Goal: Task Accomplishment & Management: Manage account settings

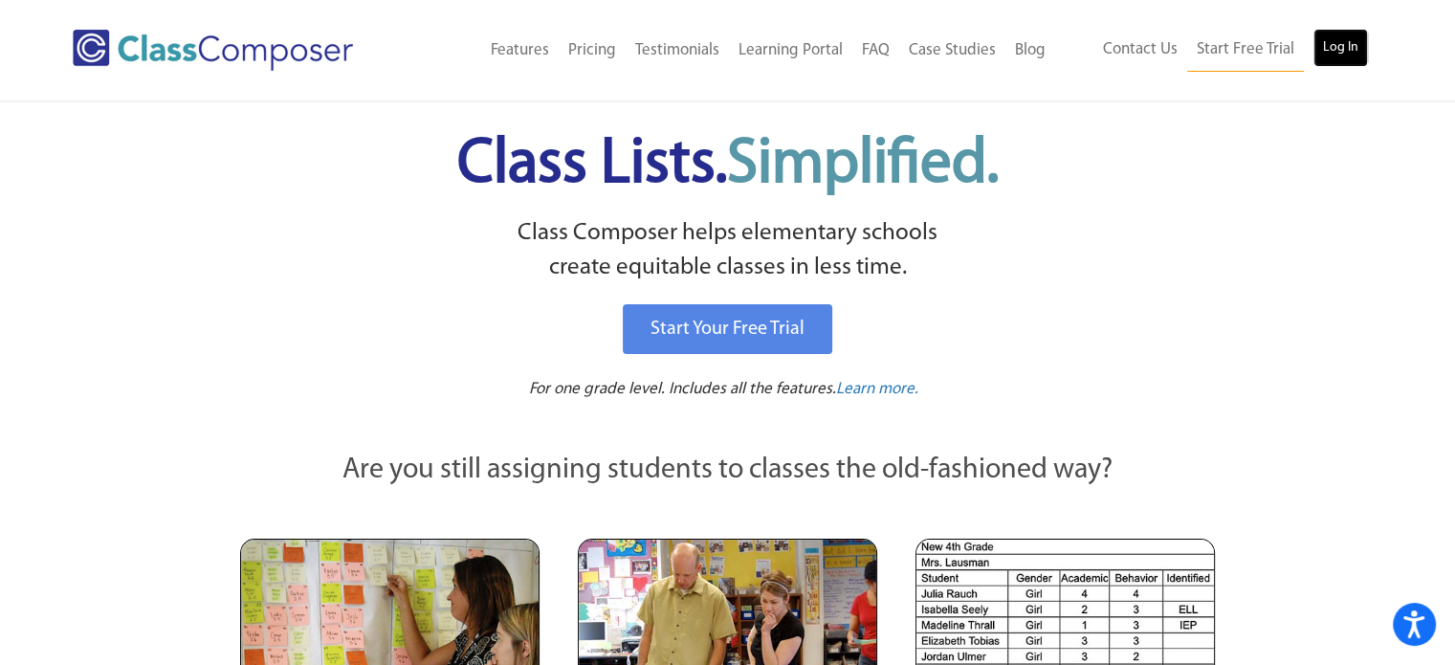
click at [1329, 49] on link "Log In" at bounding box center [1340, 48] width 55 height 38
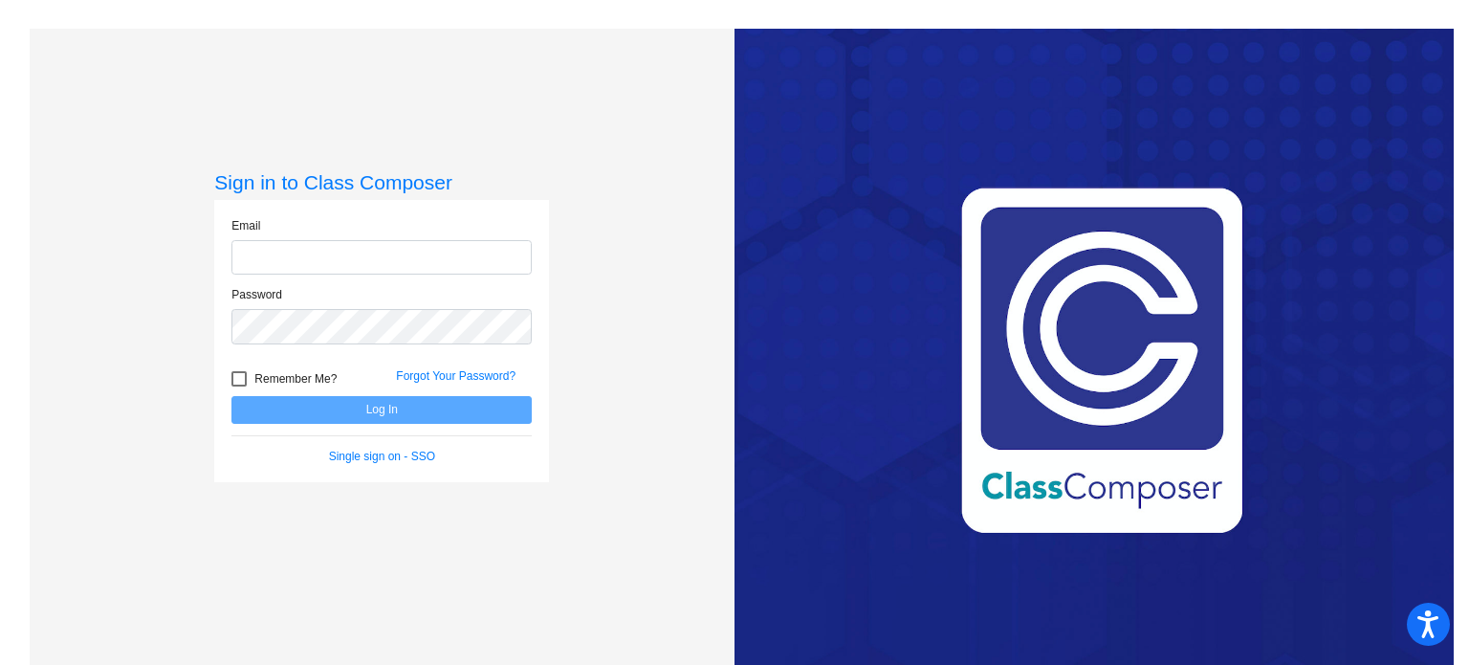
type input "[EMAIL_ADDRESS][DOMAIN_NAME]"
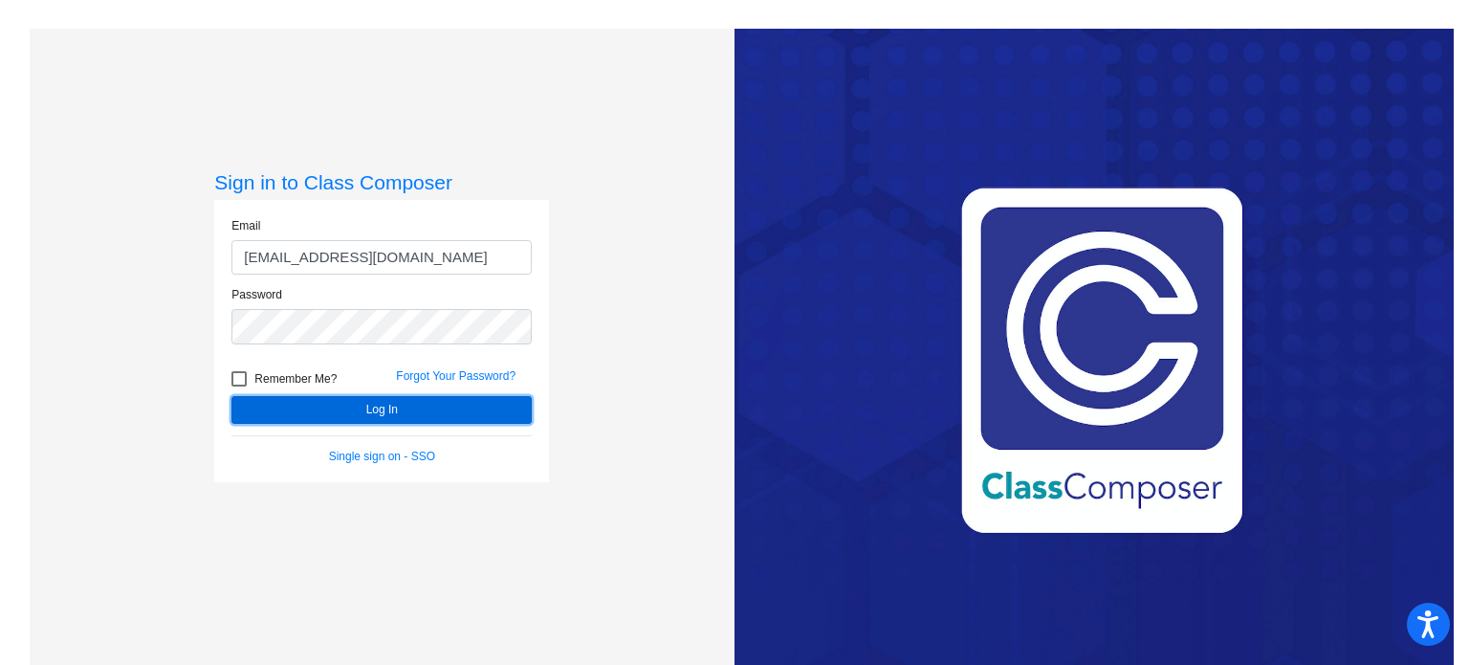
click at [412, 401] on button "Log In" at bounding box center [381, 410] width 300 height 28
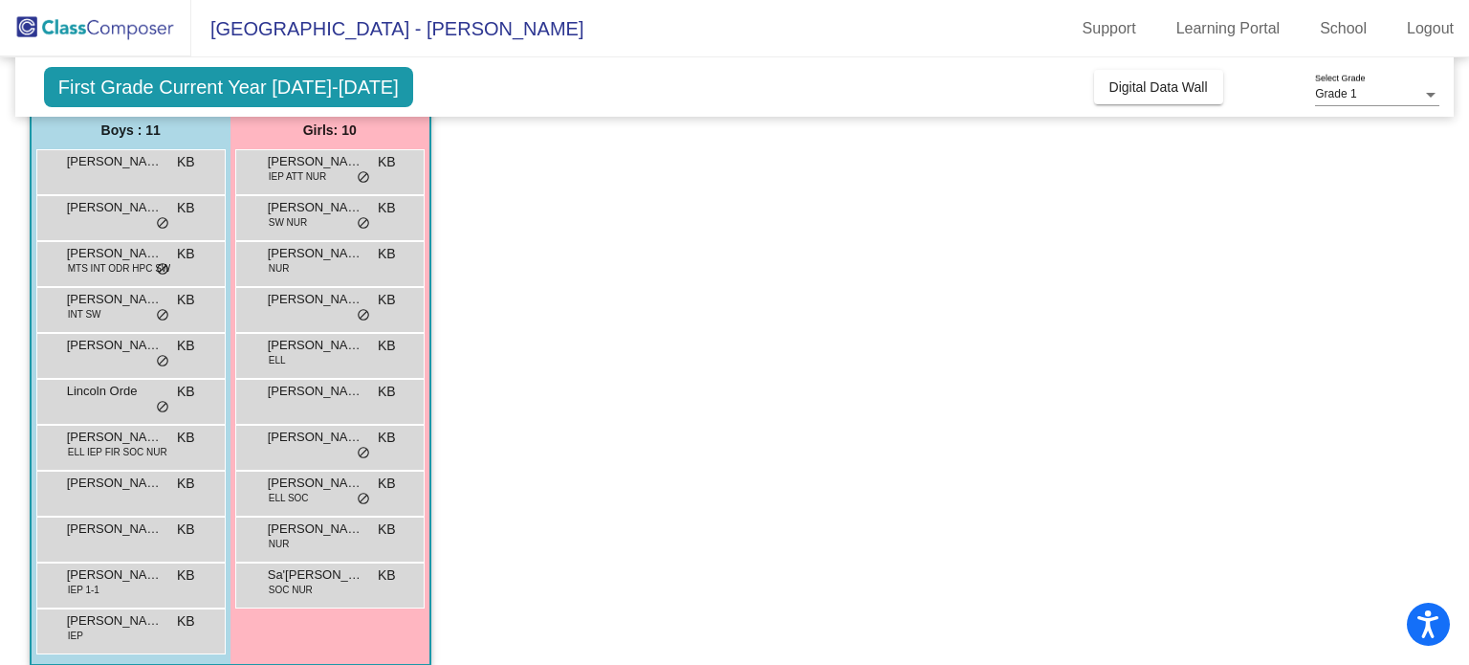
scroll to position [176, 0]
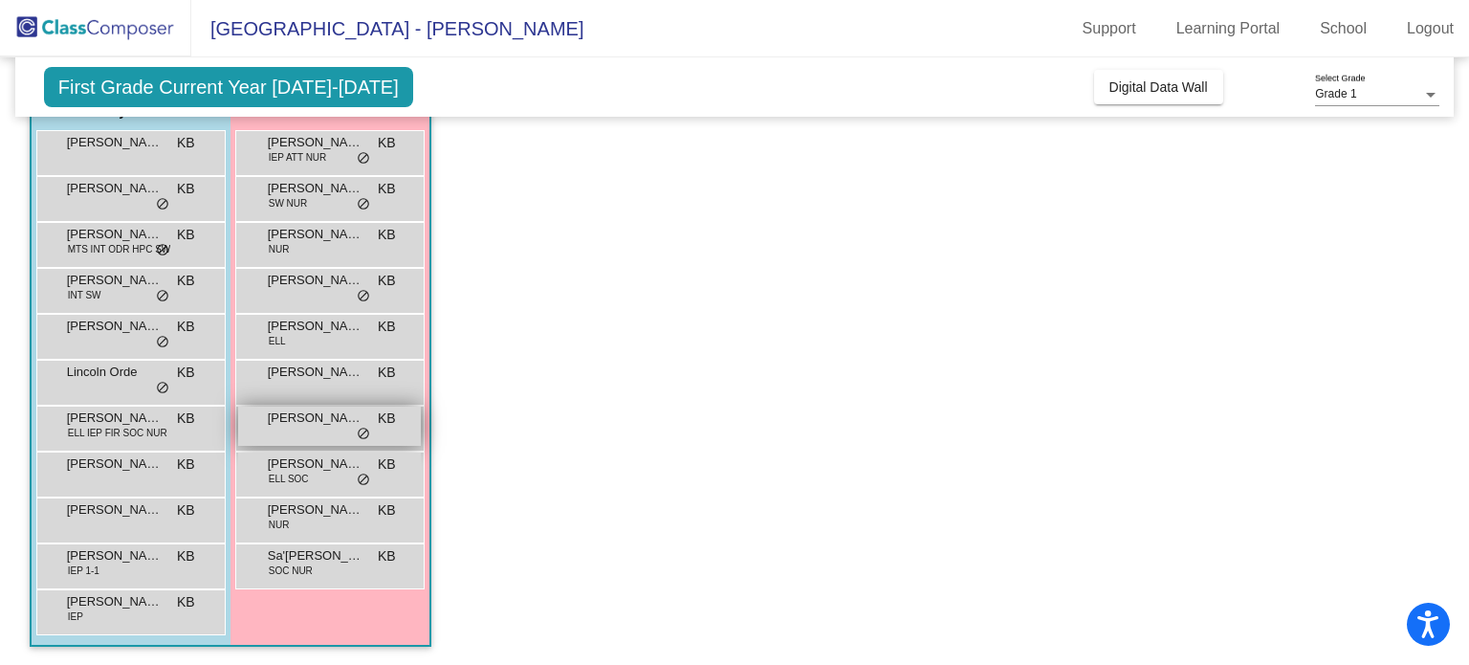
click at [367, 433] on span "do_not_disturb_alt" at bounding box center [363, 434] width 13 height 15
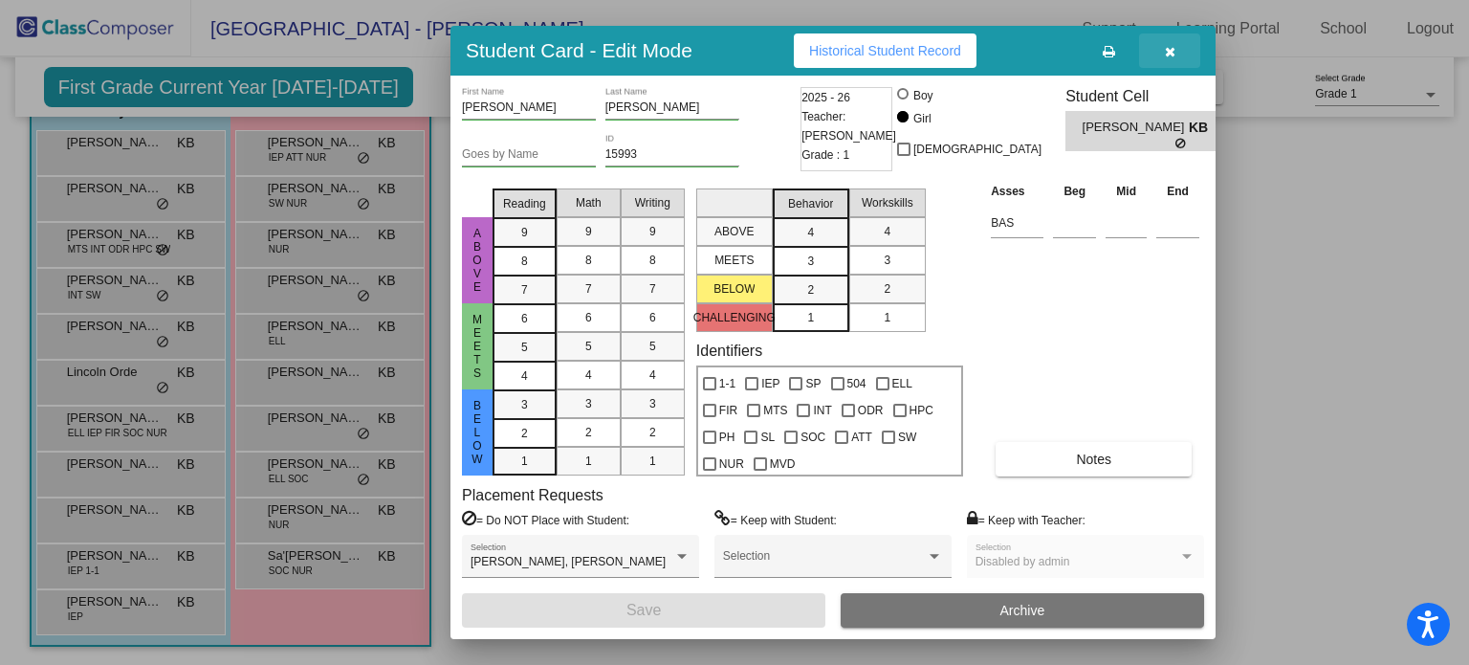
click at [1172, 57] on icon "button" at bounding box center [1170, 51] width 11 height 13
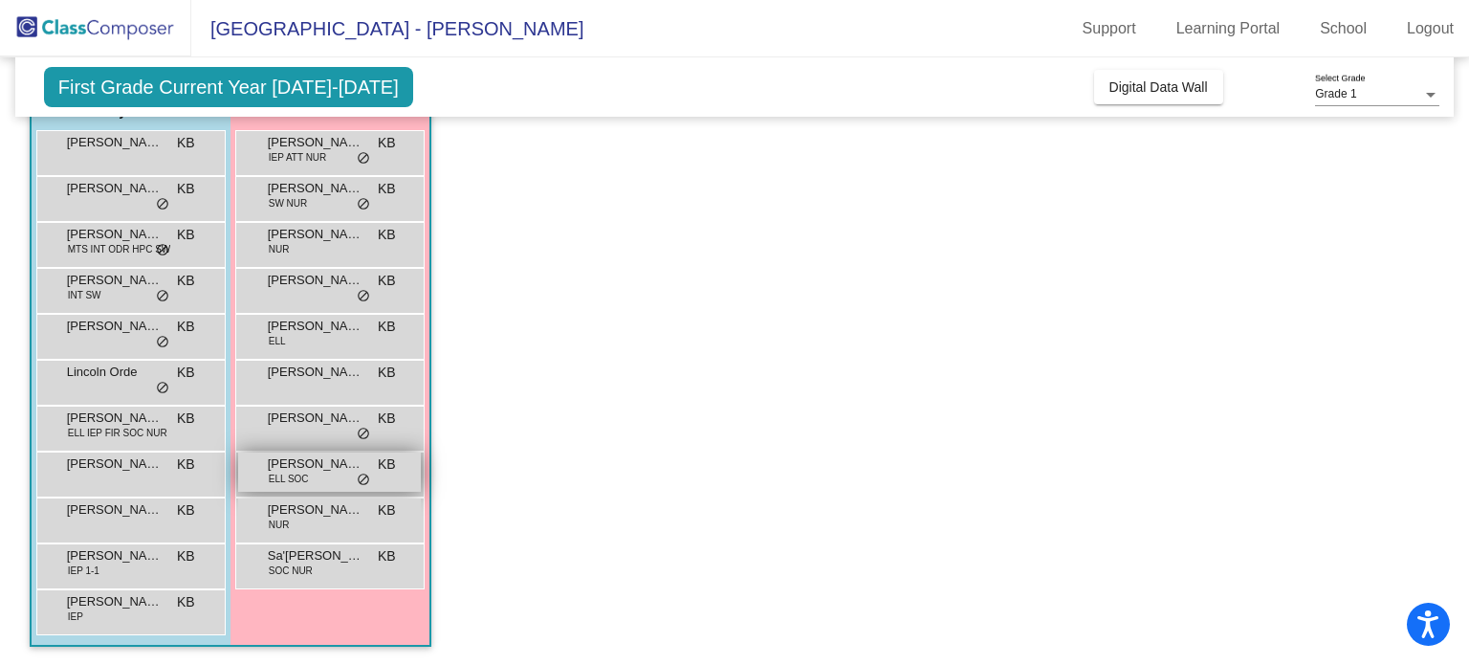
click at [324, 474] on div "[PERSON_NAME] ELL SOC KB lock do_not_disturb_alt" at bounding box center [329, 471] width 183 height 39
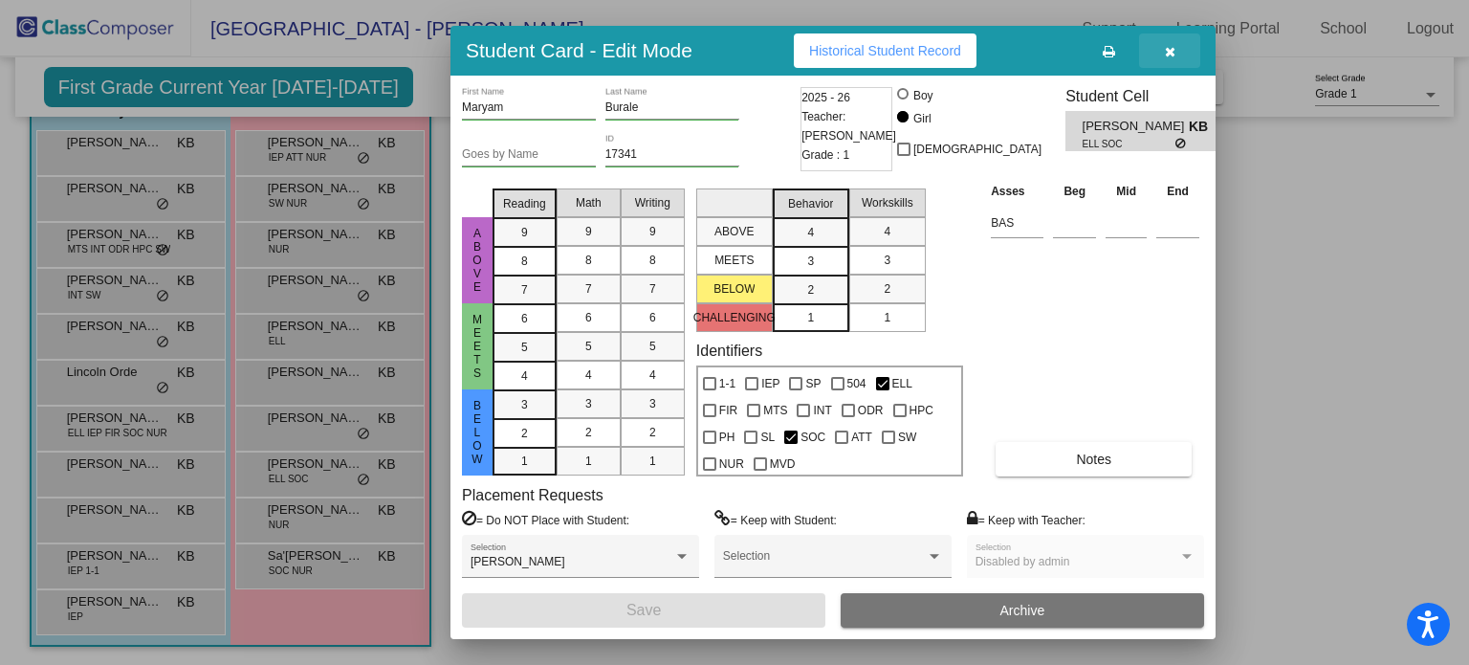
click at [1171, 51] on icon "button" at bounding box center [1170, 51] width 11 height 13
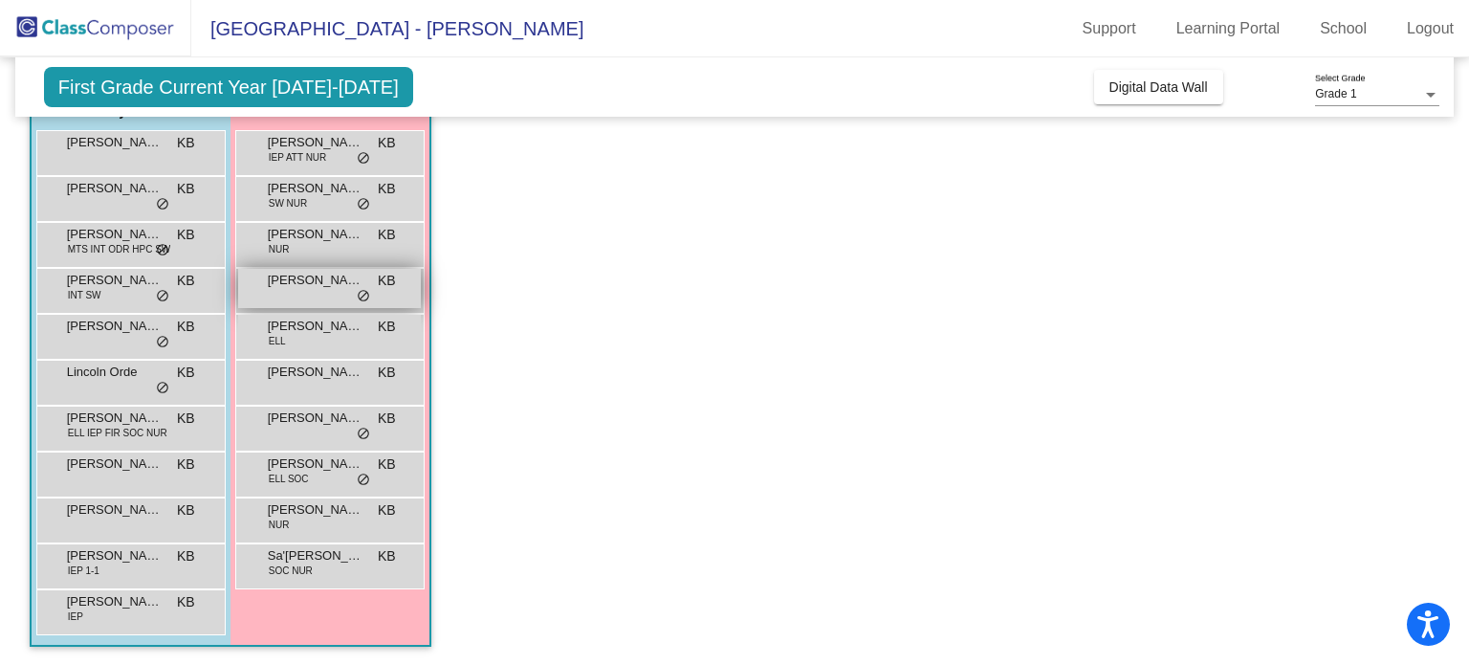
click at [331, 300] on div "[PERSON_NAME] KB lock do_not_disturb_alt" at bounding box center [329, 288] width 183 height 39
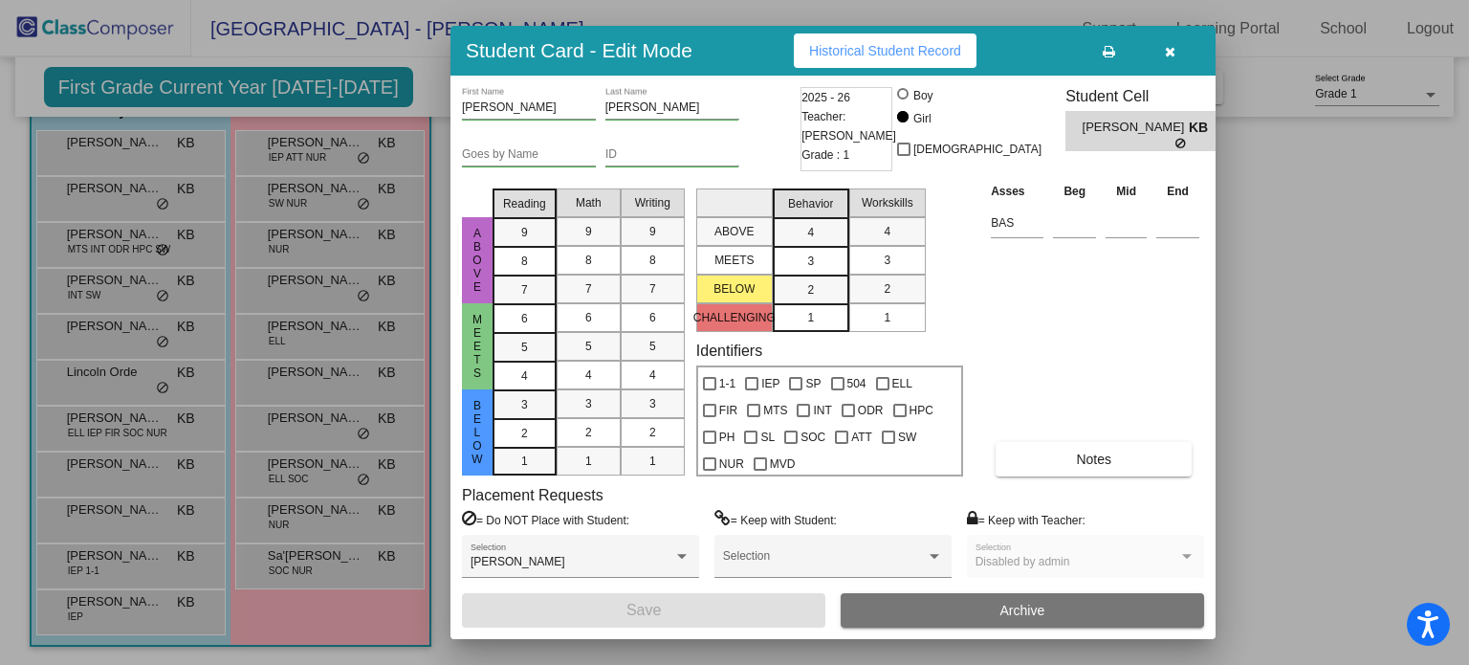
click at [1173, 55] on icon "button" at bounding box center [1170, 51] width 11 height 13
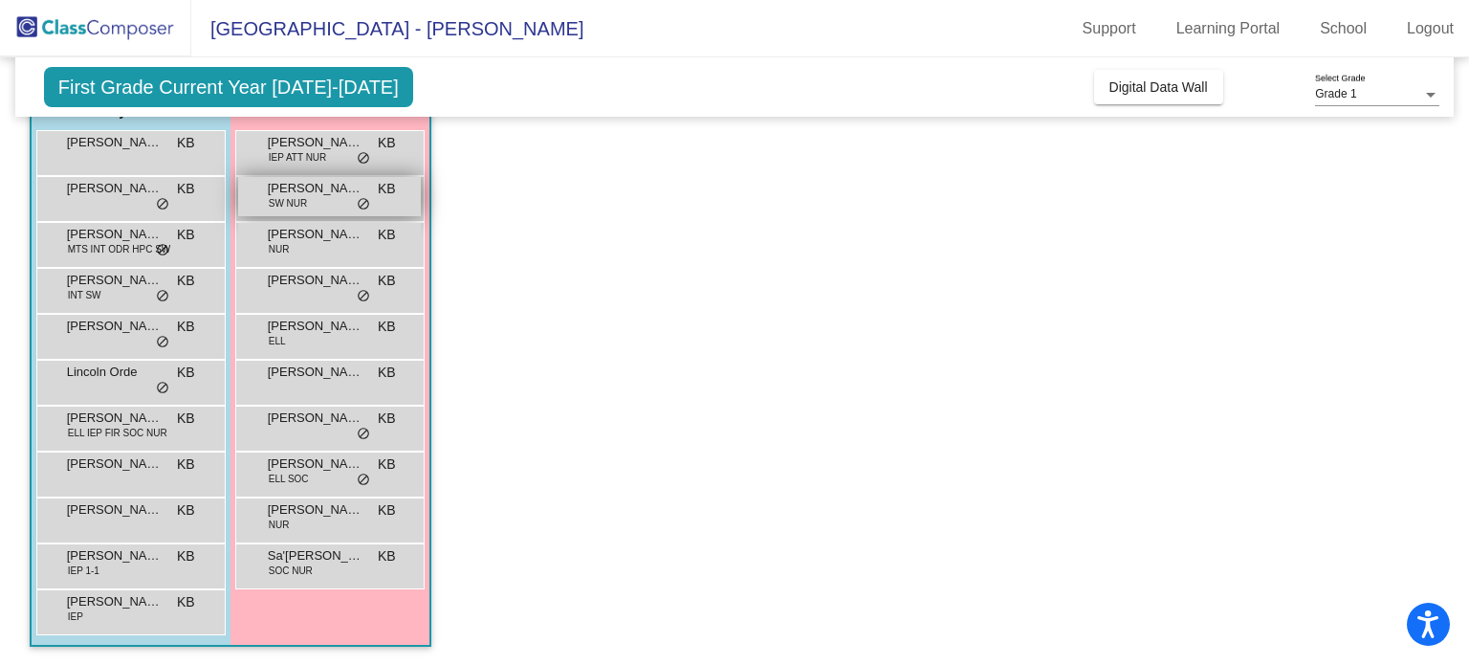
click at [342, 198] on div "[PERSON_NAME] SW NUR KB lock do_not_disturb_alt" at bounding box center [329, 196] width 183 height 39
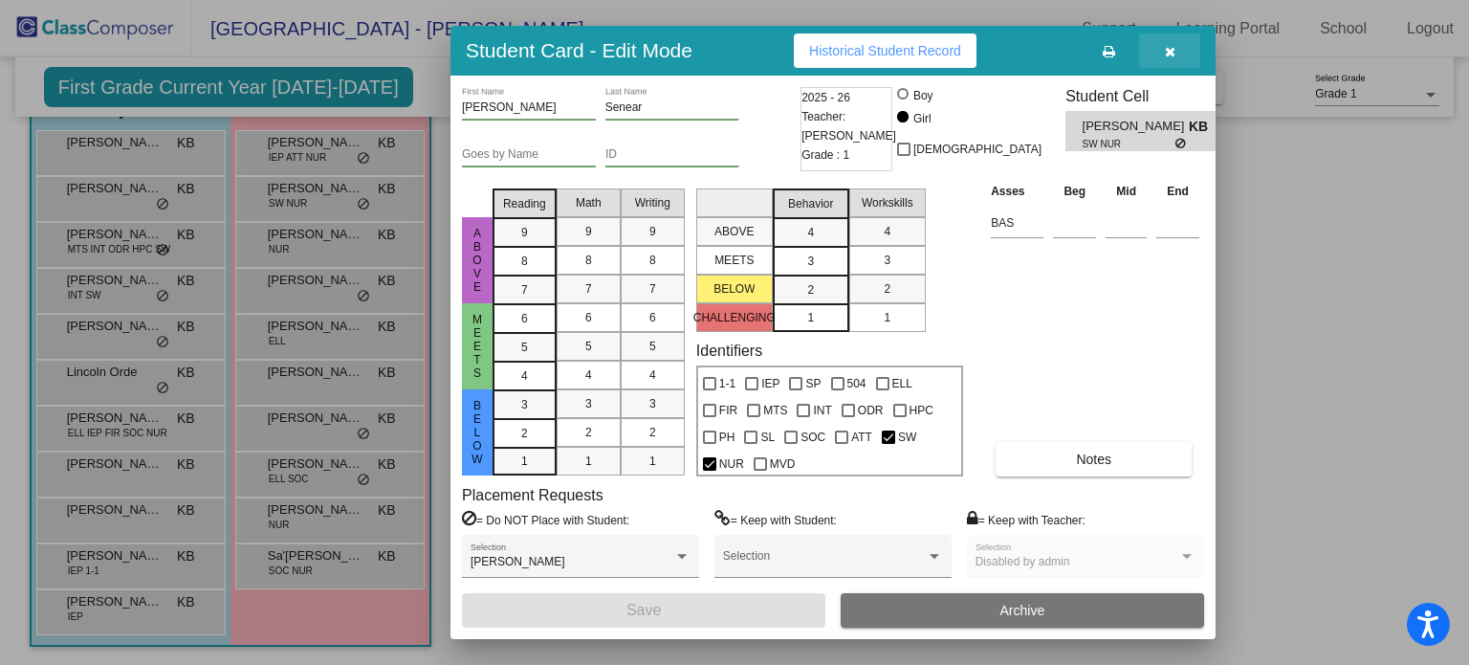
click at [1165, 55] on icon "button" at bounding box center [1170, 51] width 11 height 13
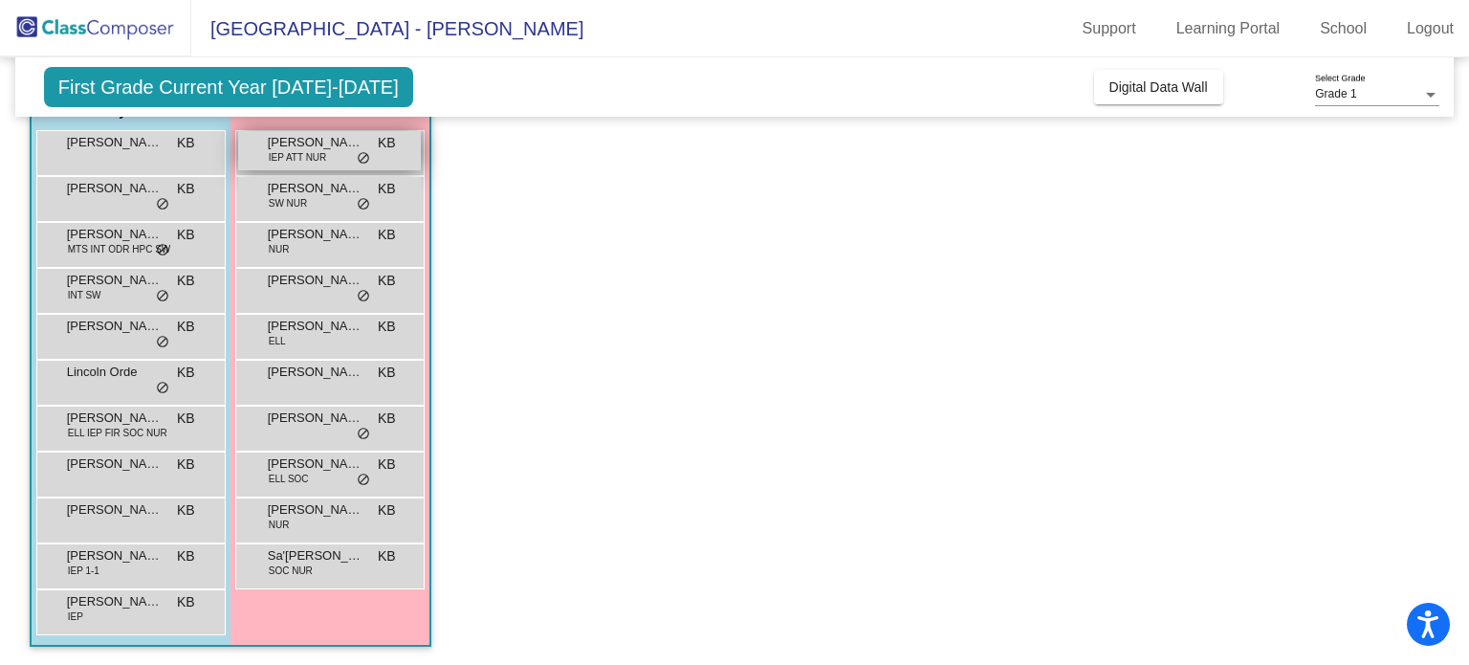
click at [342, 160] on div "[PERSON_NAME] IEP ATT NUR KB lock do_not_disturb_alt" at bounding box center [329, 150] width 183 height 39
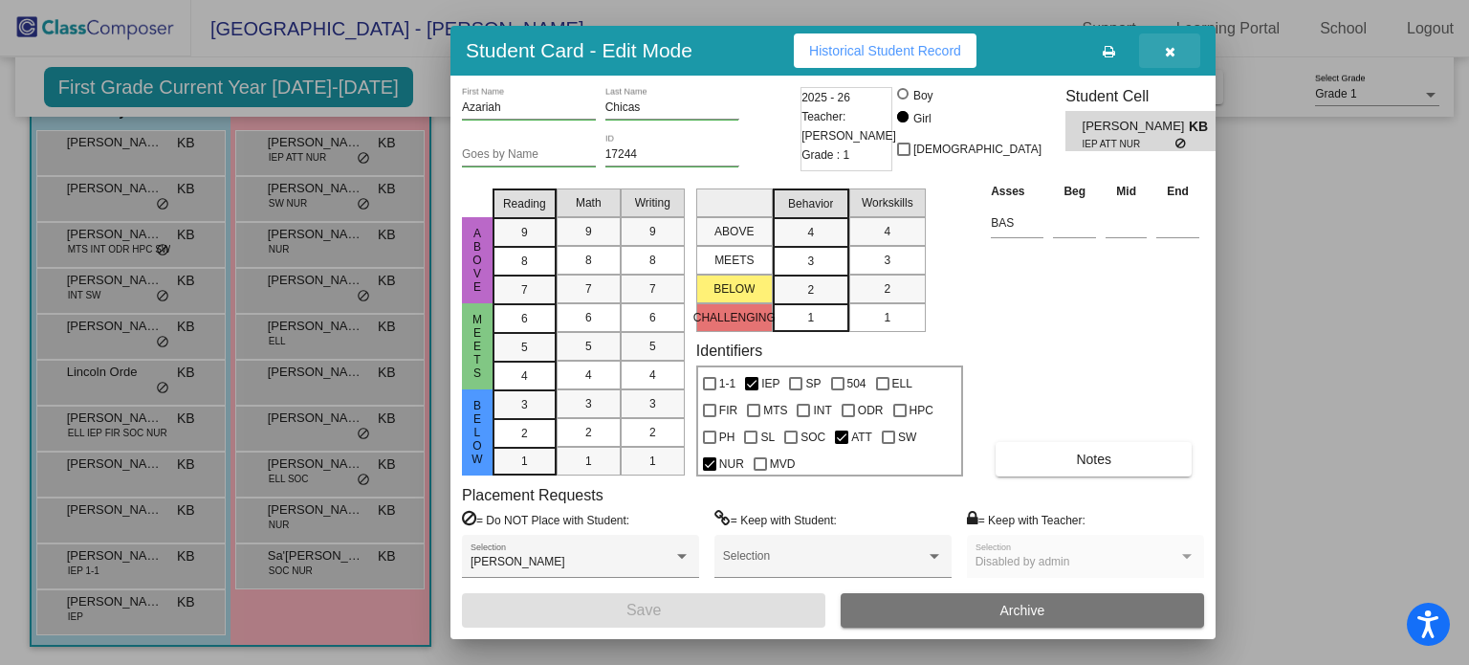
click at [1167, 46] on icon "button" at bounding box center [1170, 51] width 11 height 13
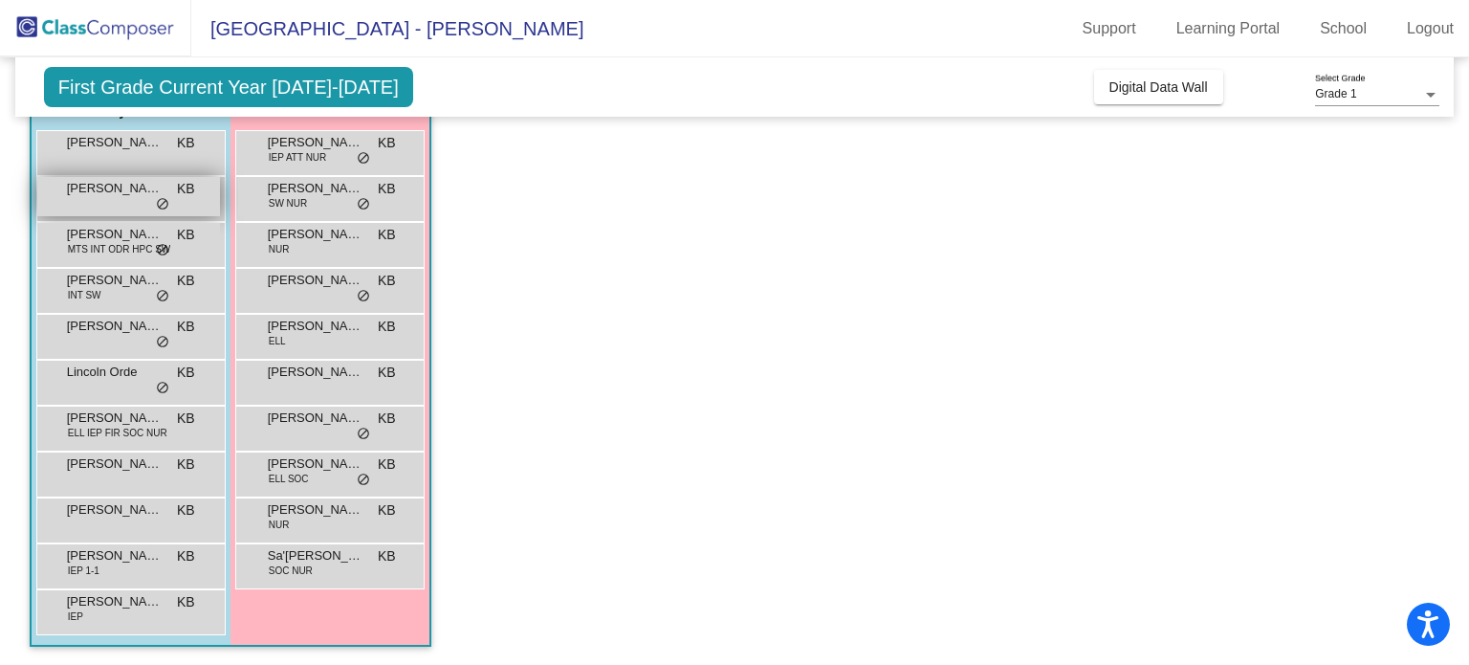
click at [158, 213] on div "[PERSON_NAME] KB lock do_not_disturb_alt" at bounding box center [128, 196] width 183 height 39
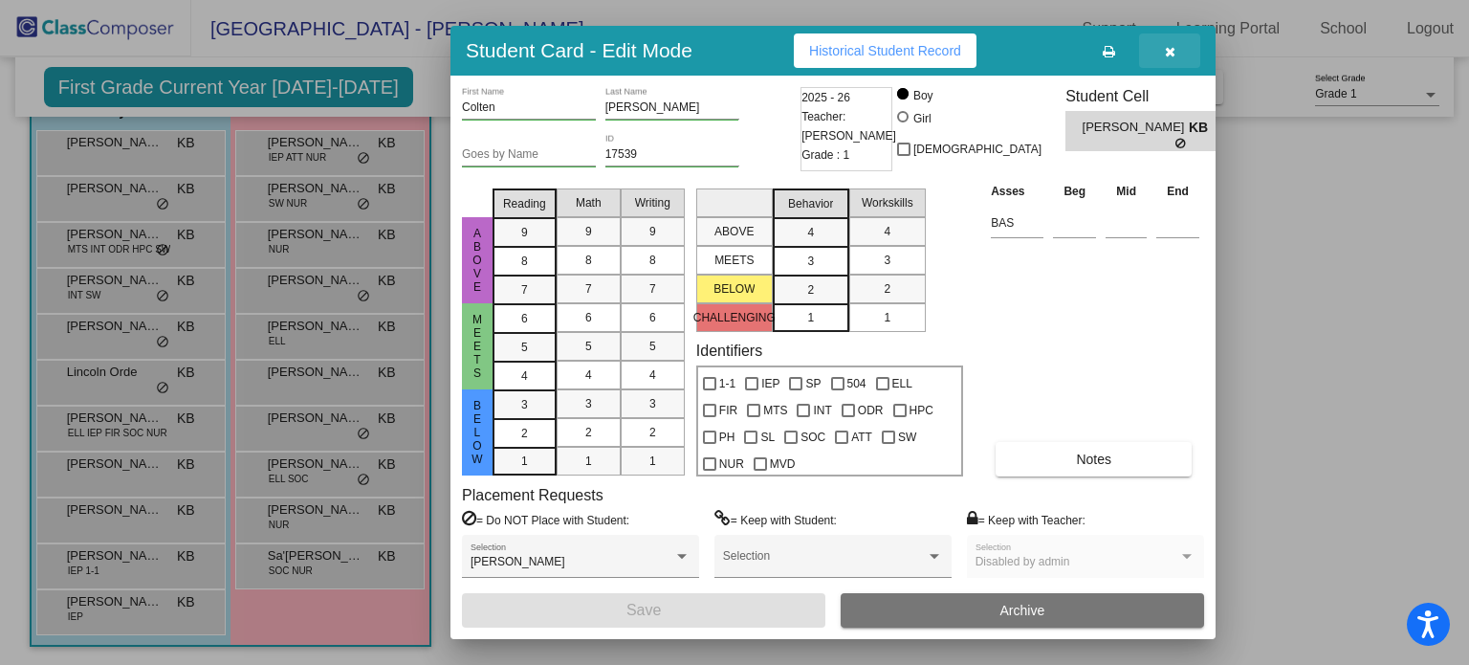
click at [1165, 55] on icon "button" at bounding box center [1170, 51] width 11 height 13
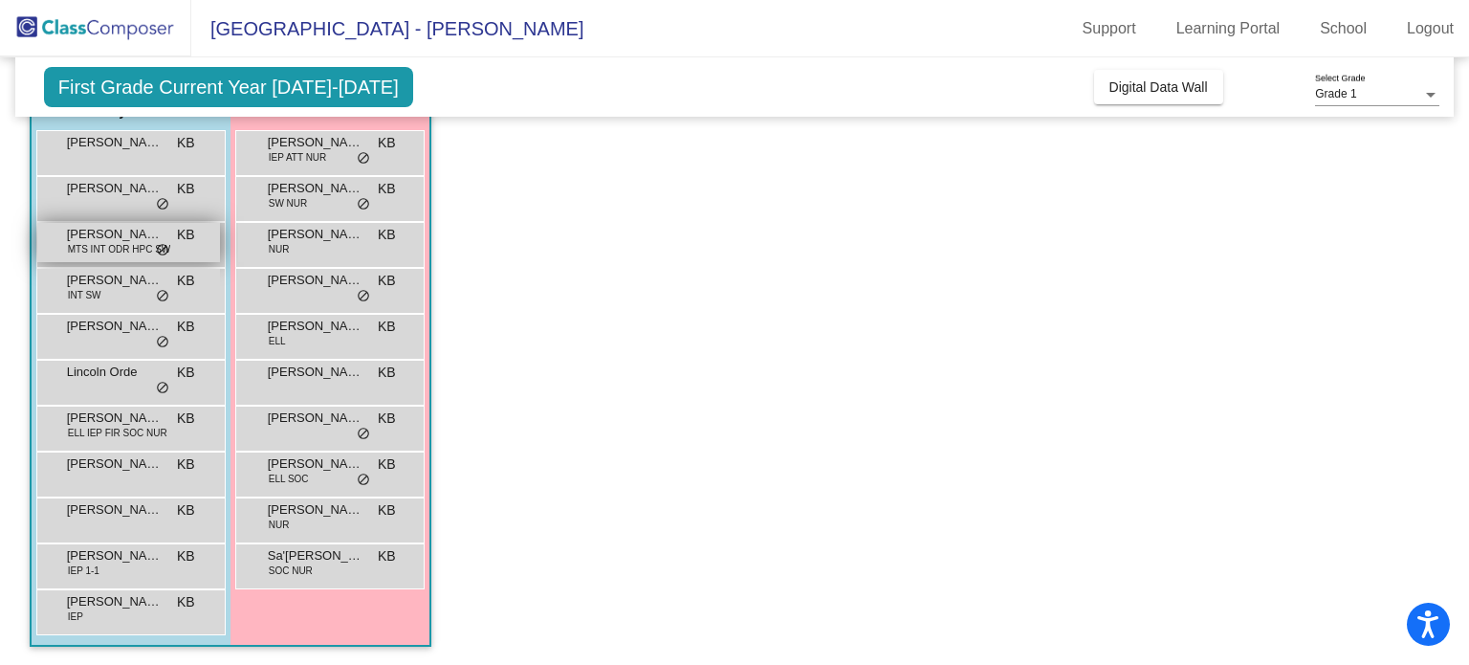
click at [189, 251] on div "[PERSON_NAME] [PERSON_NAME] MTS INT ODR HPC SW KB lock do_not_disturb_alt" at bounding box center [128, 242] width 183 height 39
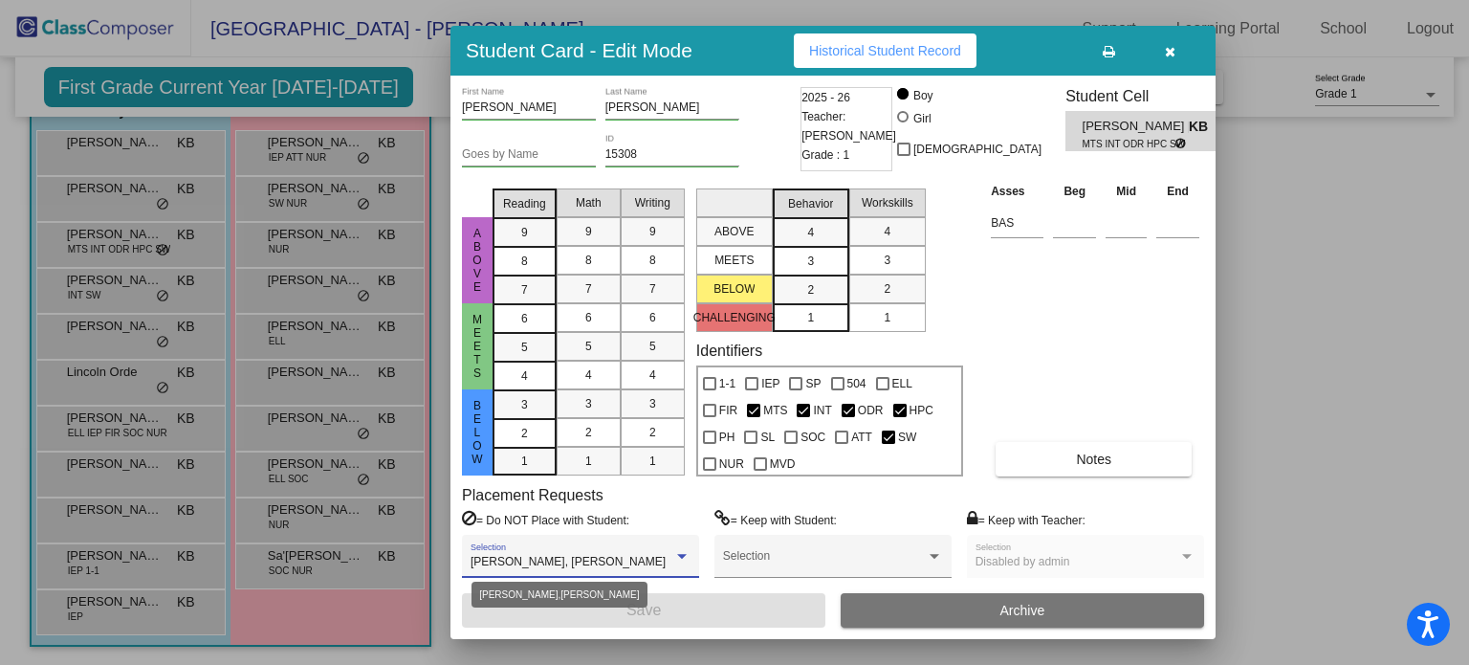
click at [681, 554] on div at bounding box center [682, 556] width 10 height 5
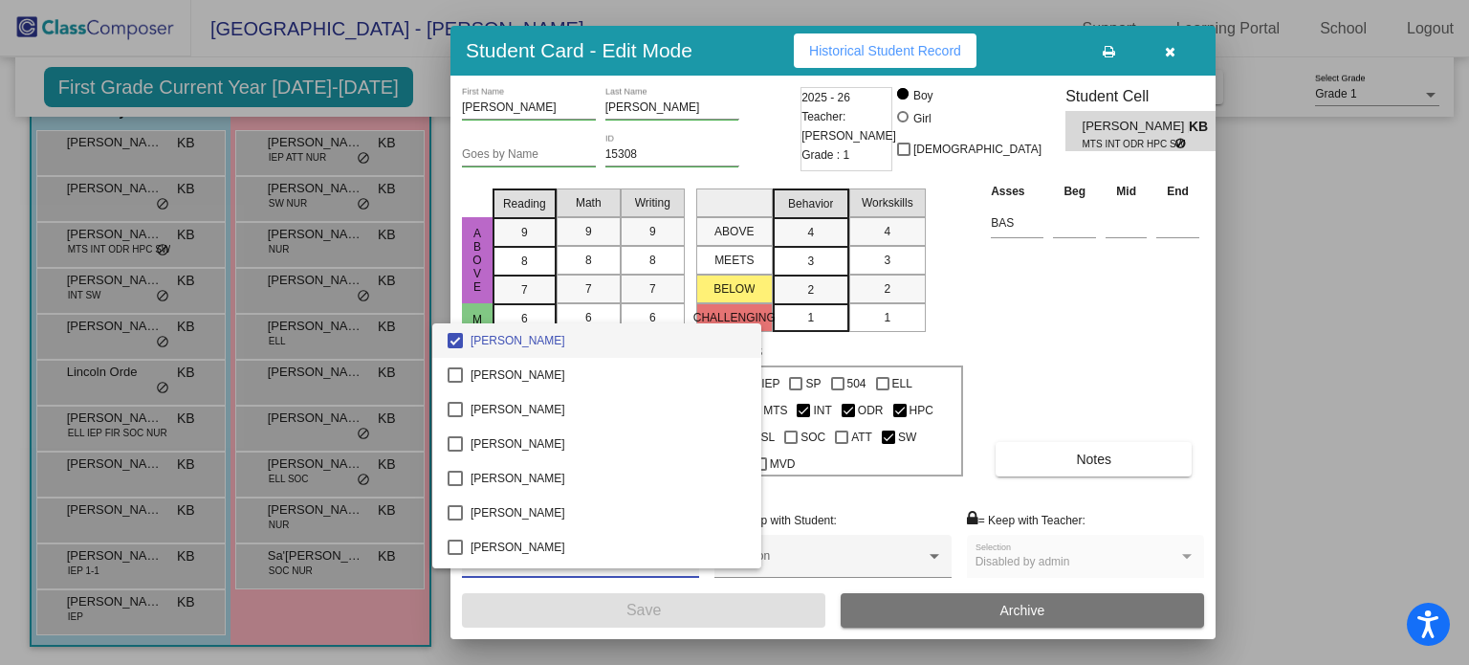
click at [1116, 404] on div at bounding box center [734, 332] width 1469 height 665
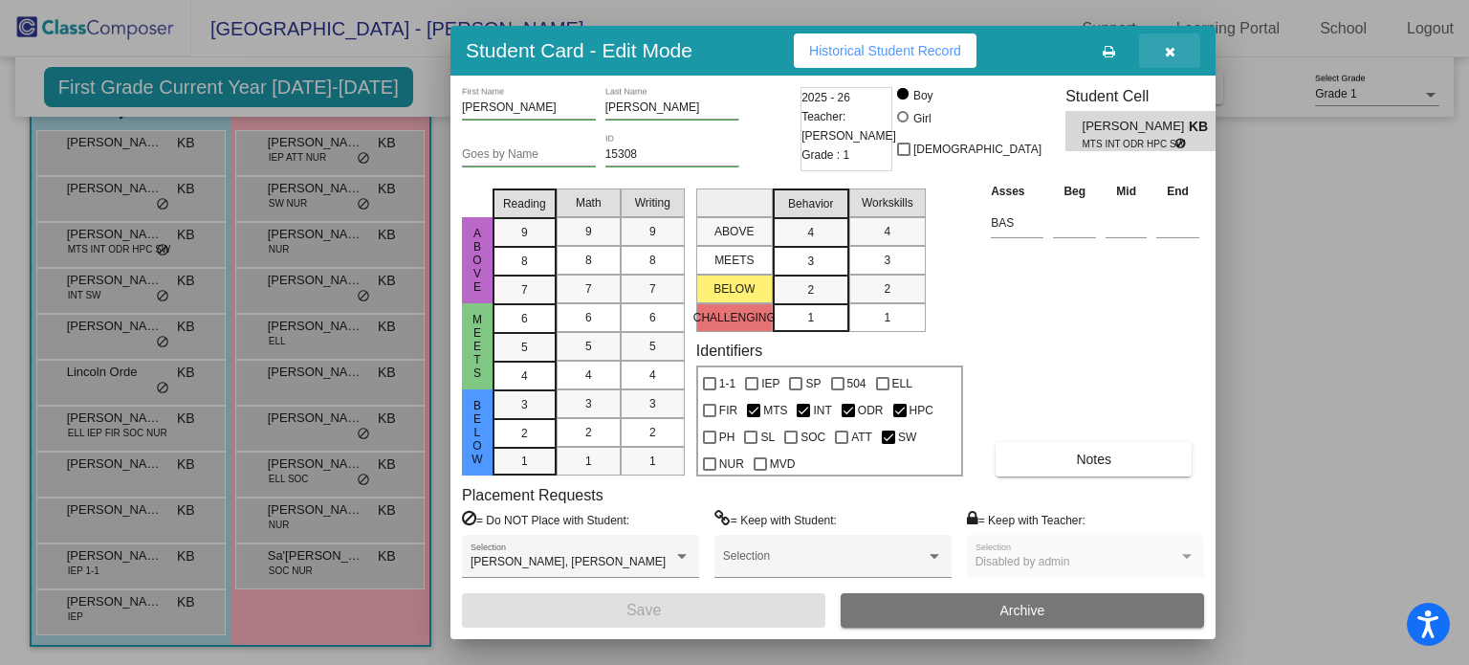
click at [1165, 45] on icon "button" at bounding box center [1170, 51] width 11 height 13
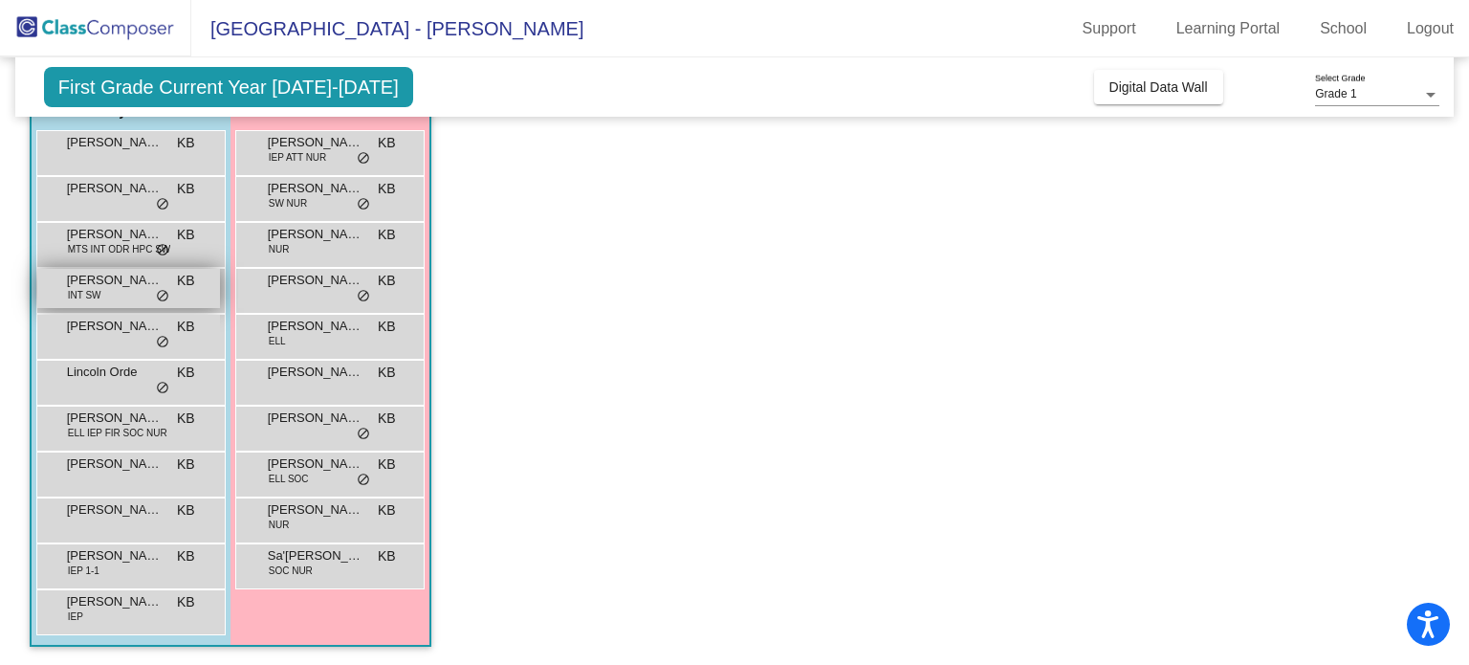
click at [138, 273] on span "[PERSON_NAME]" at bounding box center [115, 280] width 96 height 19
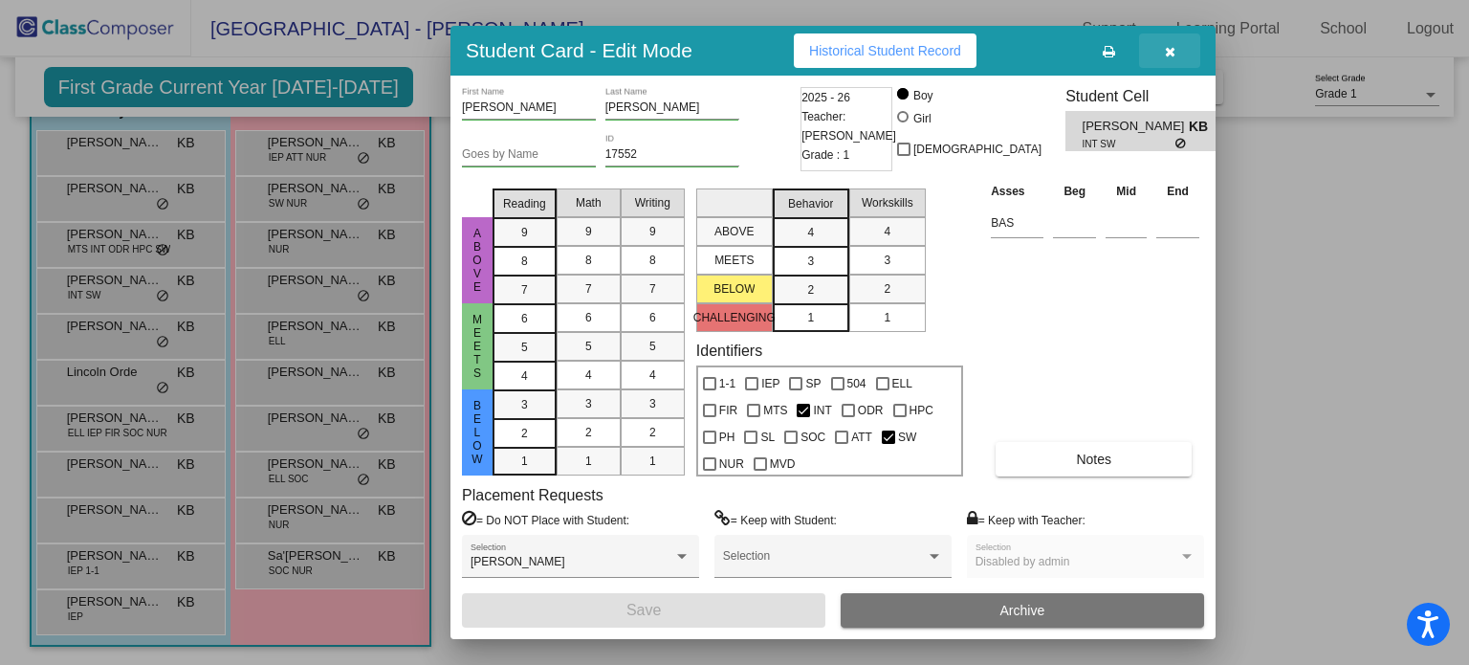
click at [1171, 46] on icon "button" at bounding box center [1170, 51] width 11 height 13
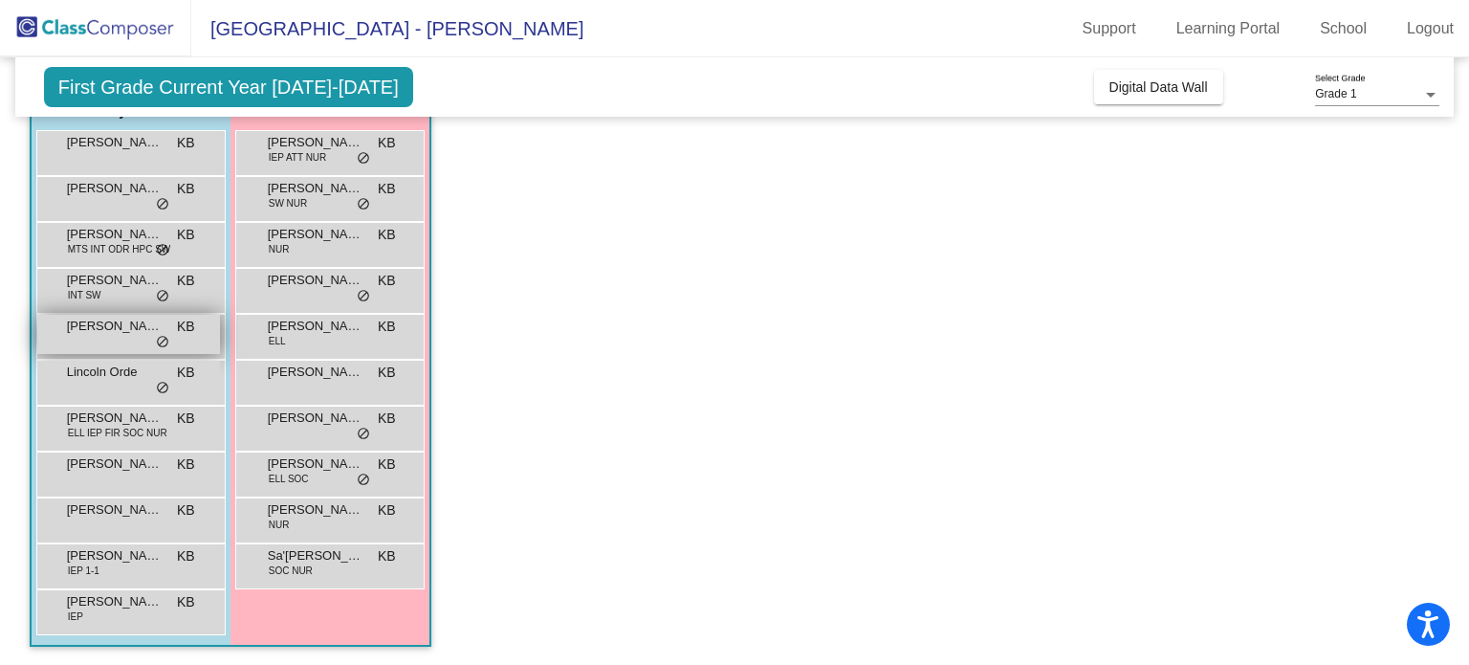
click at [126, 339] on div "[PERSON_NAME] KB lock do_not_disturb_alt" at bounding box center [128, 334] width 183 height 39
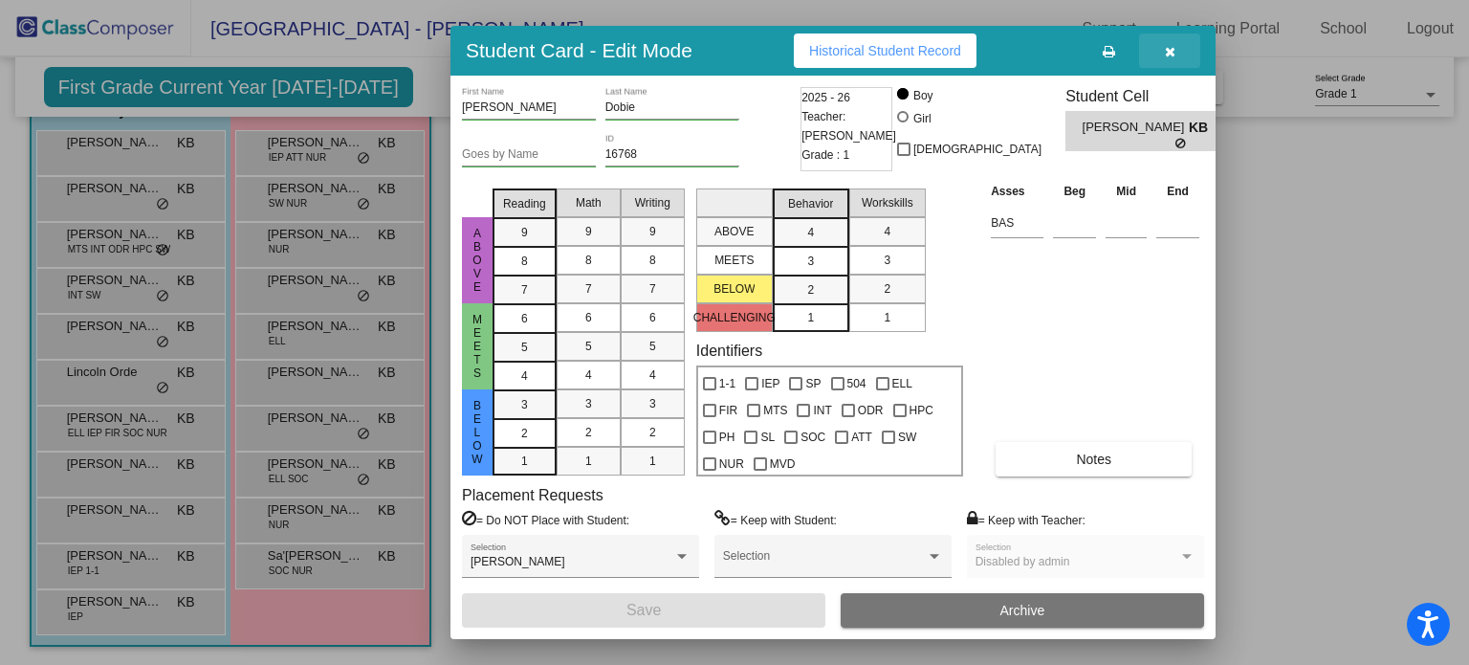
click at [1169, 58] on icon "button" at bounding box center [1170, 51] width 11 height 13
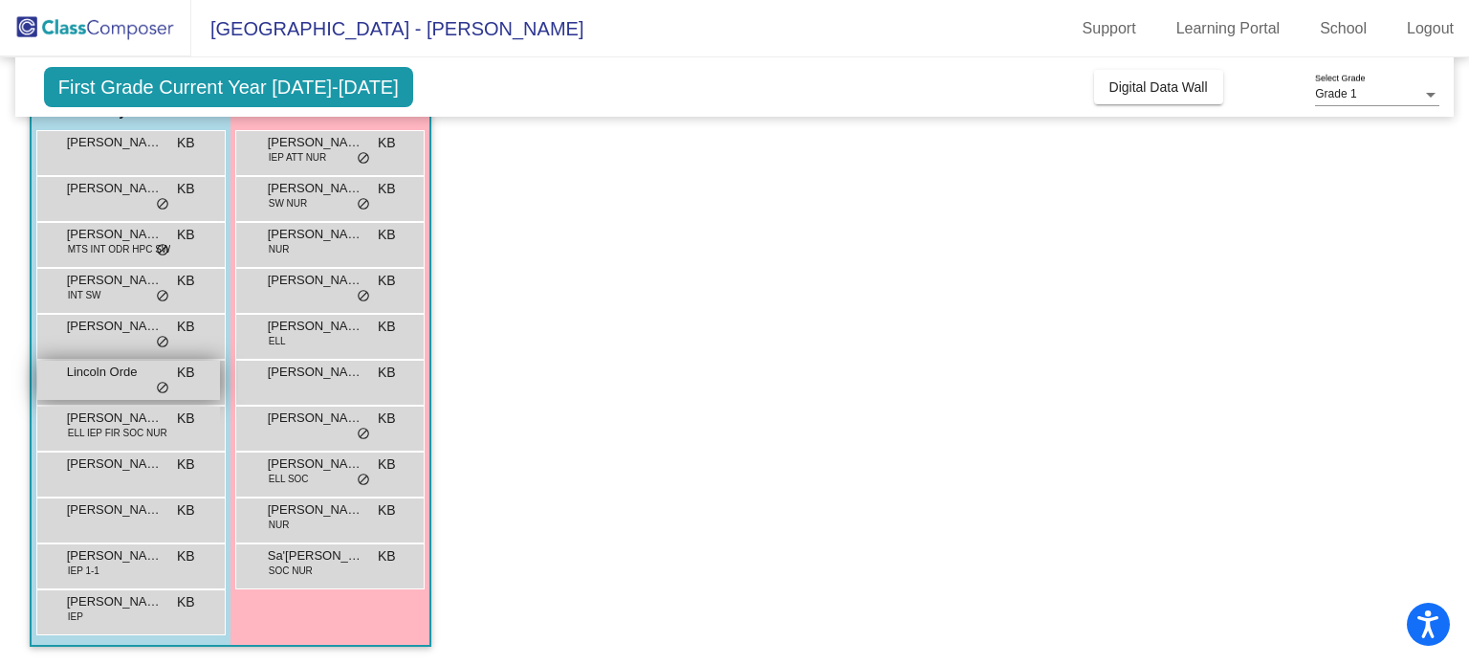
click at [137, 383] on div "Lincoln Orde KB lock do_not_disturb_alt" at bounding box center [128, 380] width 183 height 39
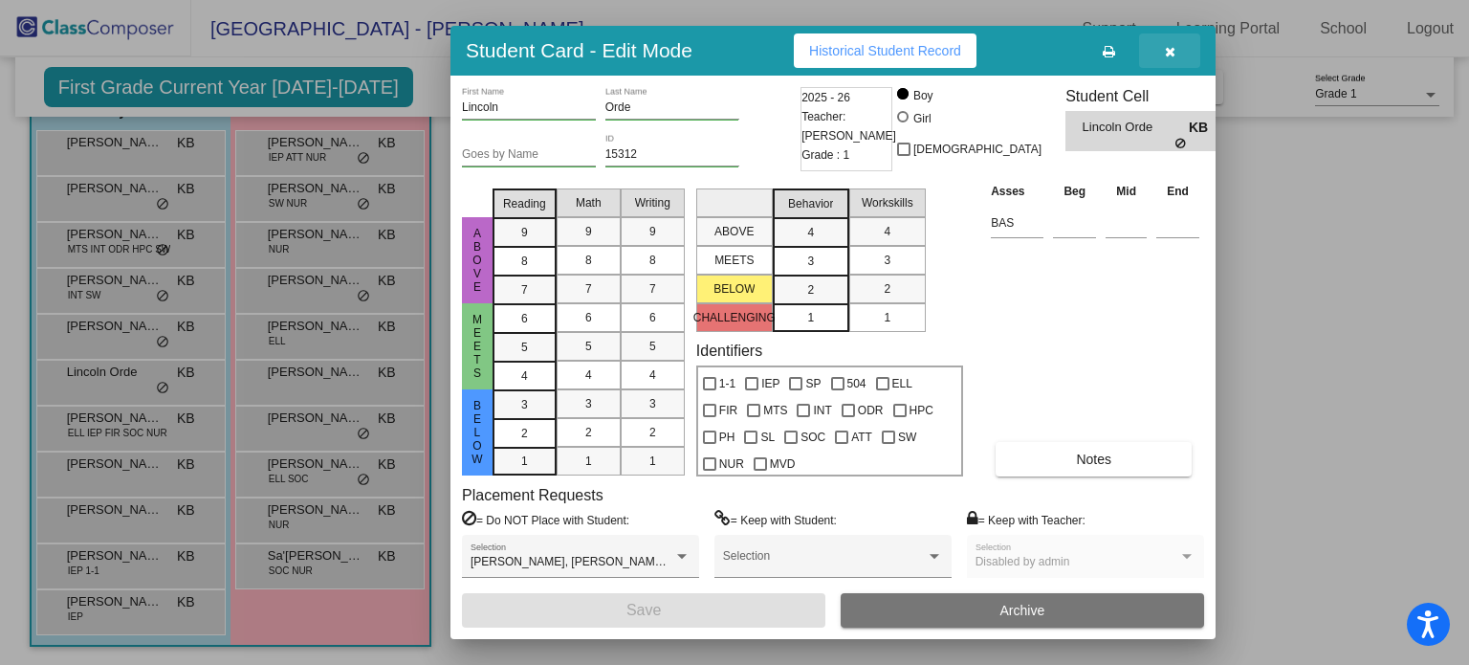
click at [1157, 58] on button "button" at bounding box center [1169, 50] width 61 height 34
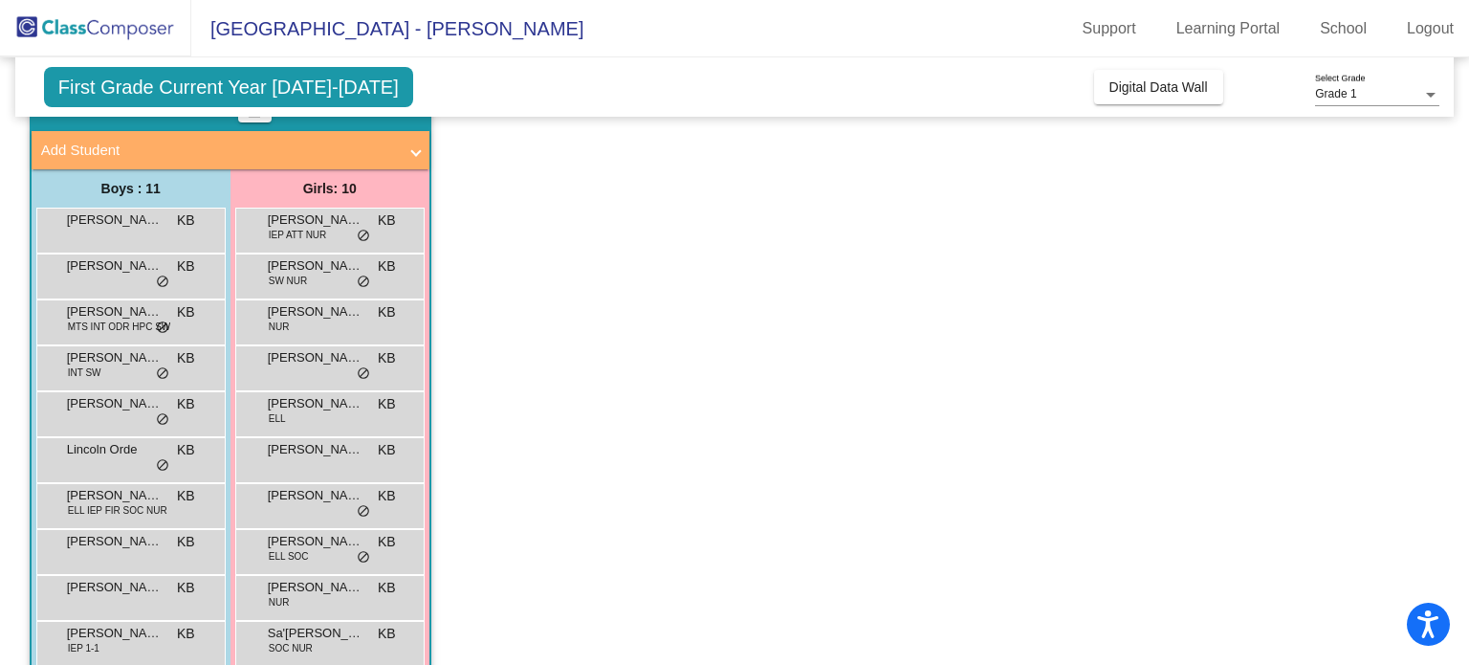
scroll to position [99, 0]
